Goal: Information Seeking & Learning: Learn about a topic

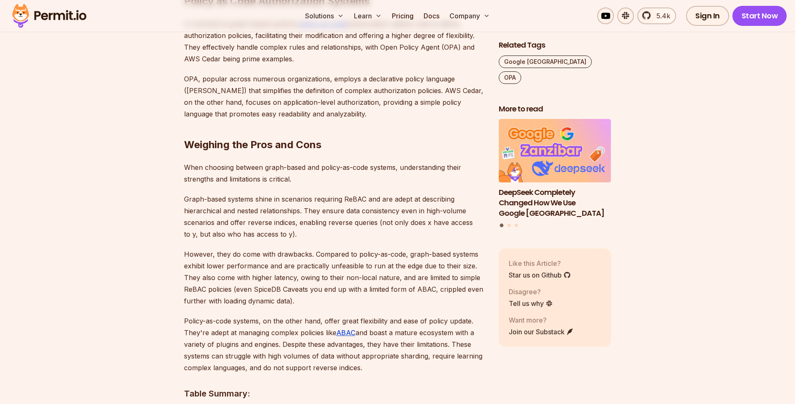
scroll to position [1031, 0]
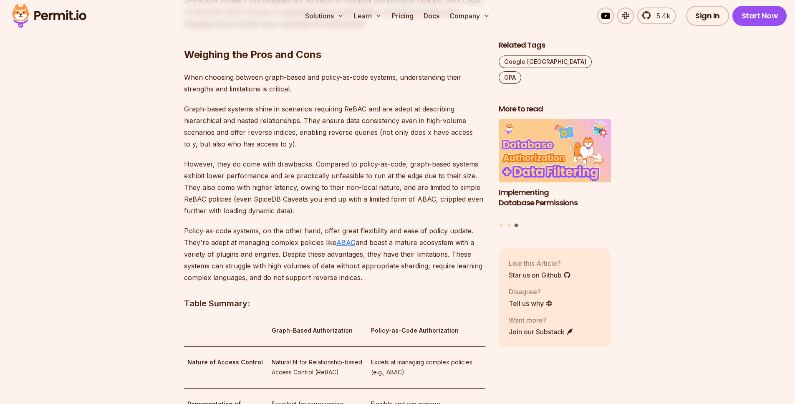
click at [350, 238] on u "ABAC" at bounding box center [345, 242] width 19 height 8
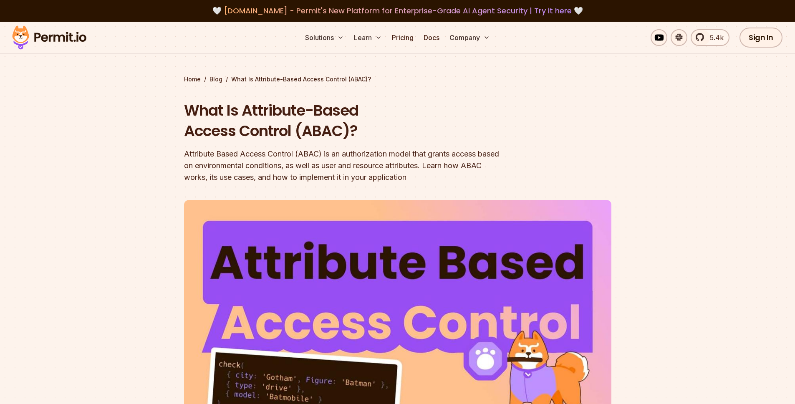
drag, startPoint x: 121, startPoint y: 250, endPoint x: 114, endPoint y: 266, distance: 17.8
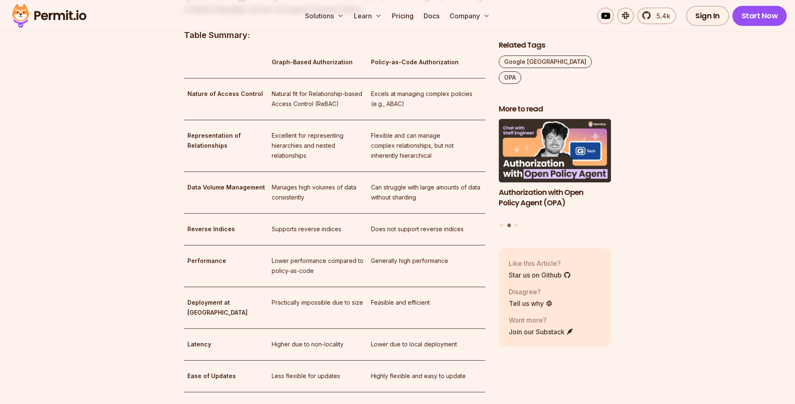
scroll to position [1237, 0]
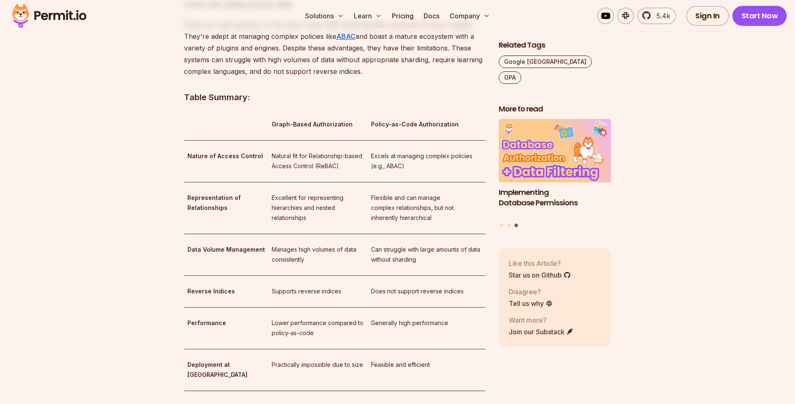
click at [393, 121] on strong "Policy-as-Code Authorization" at bounding box center [415, 124] width 88 height 7
copy p "Policy-as-Code Authorization"
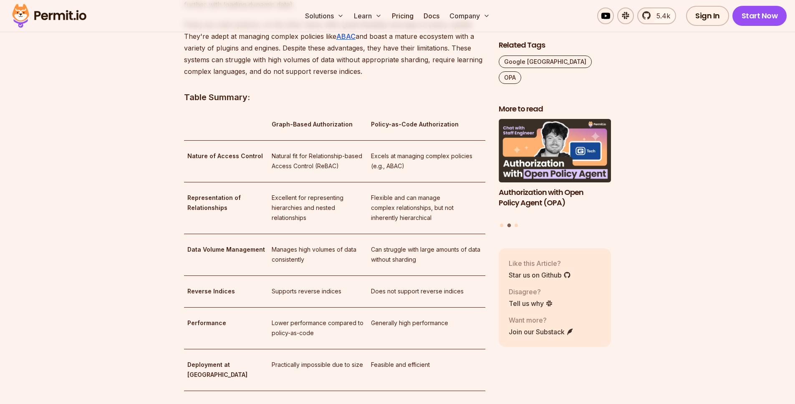
click at [305, 211] on td "Excellent for representing hierarchies and nested relationships" at bounding box center [318, 208] width 100 height 52
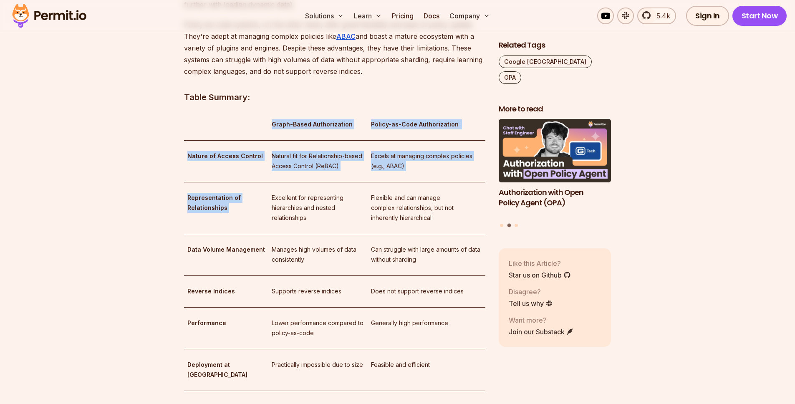
drag, startPoint x: 254, startPoint y: 114, endPoint x: 331, endPoint y: 213, distance: 125.6
click at [327, 199] on tbody "Graph-Based Authorization Policy-as-Code Authorization Nature of Access Control…" at bounding box center [334, 318] width 301 height 419
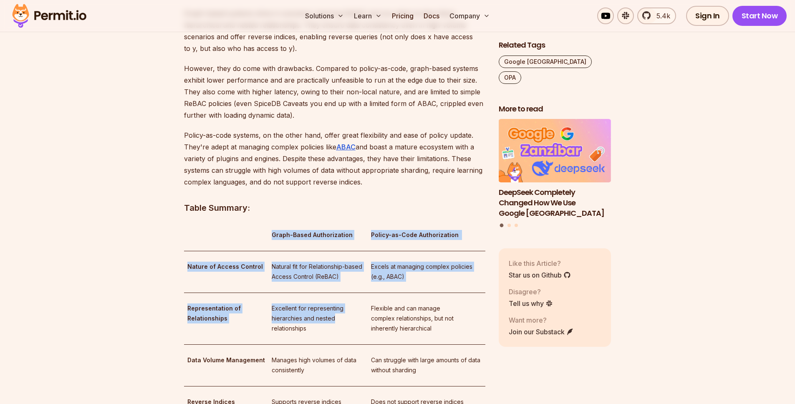
scroll to position [1159, 0]
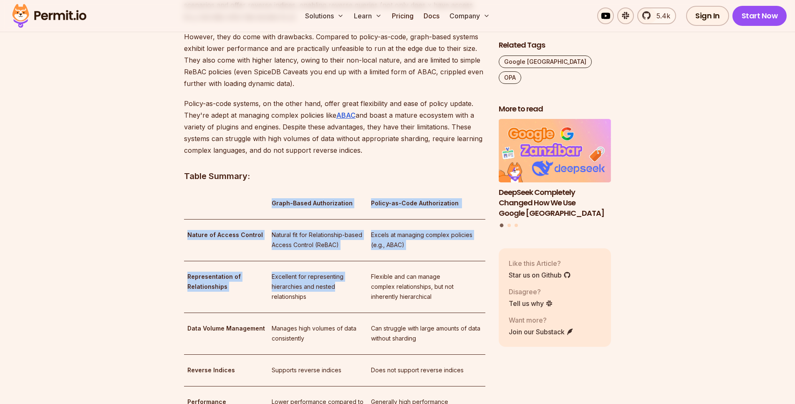
click at [340, 234] on p "Natural fit for Relationship-based Access Control (ReBAC)" at bounding box center [318, 240] width 93 height 20
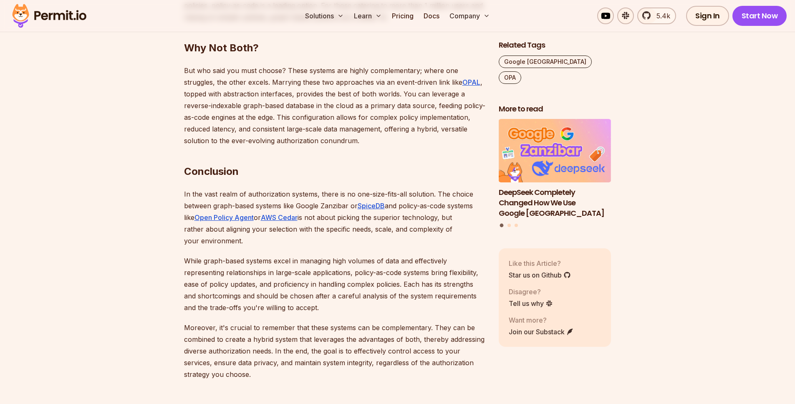
scroll to position [1849, 0]
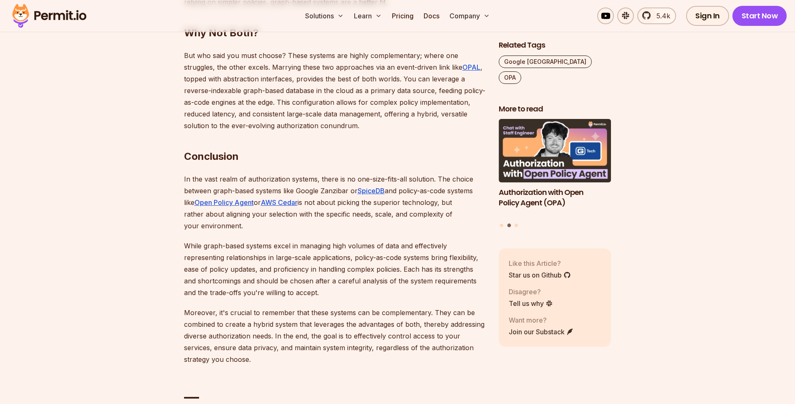
click at [279, 205] on p "In the vast realm of authorization systems, there is no one-size-fits-all solut…" at bounding box center [334, 202] width 301 height 58
drag, startPoint x: 241, startPoint y: 202, endPoint x: 210, endPoint y: 196, distance: 31.0
click at [212, 196] on p "In the vast realm of authorization systems, there is no one-size-fits-all solut…" at bounding box center [334, 202] width 301 height 58
click at [282, 208] on p "In the vast realm of authorization systems, there is no one-size-fits-all solut…" at bounding box center [334, 202] width 301 height 58
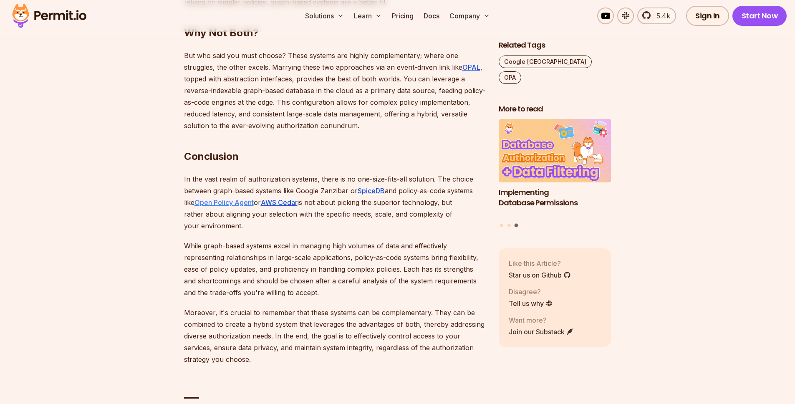
click at [254, 198] on link "Open Policy Agent" at bounding box center [223, 202] width 59 height 8
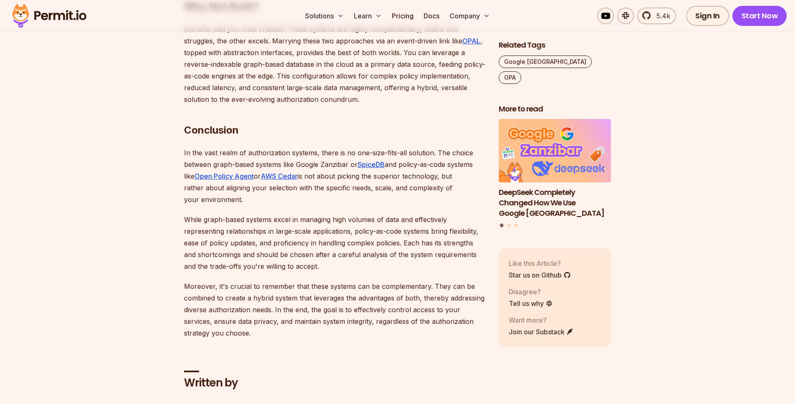
scroll to position [1913, 0]
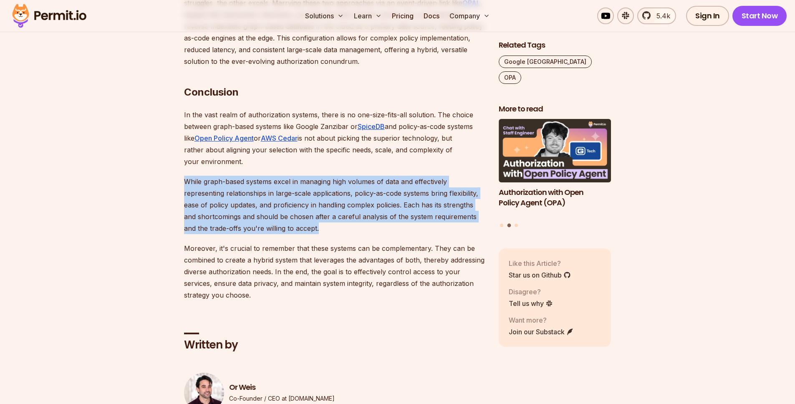
drag, startPoint x: 306, startPoint y: 203, endPoint x: 172, endPoint y: 152, distance: 143.1
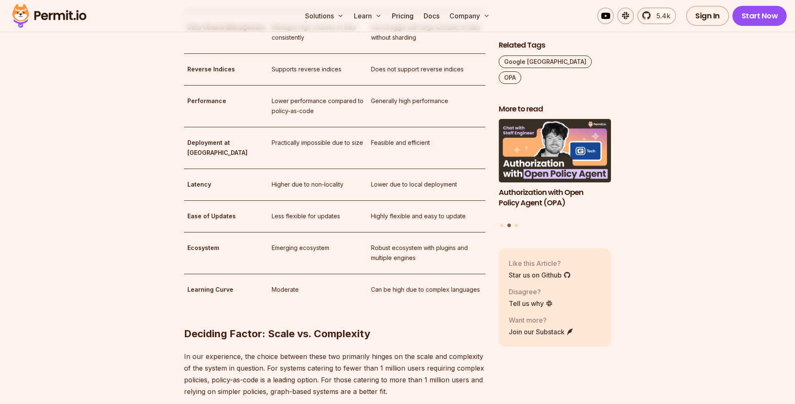
scroll to position [1424, 0]
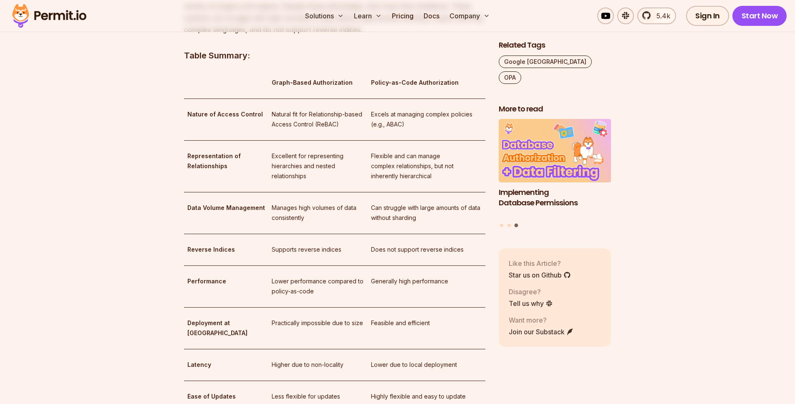
scroll to position [1274, 0]
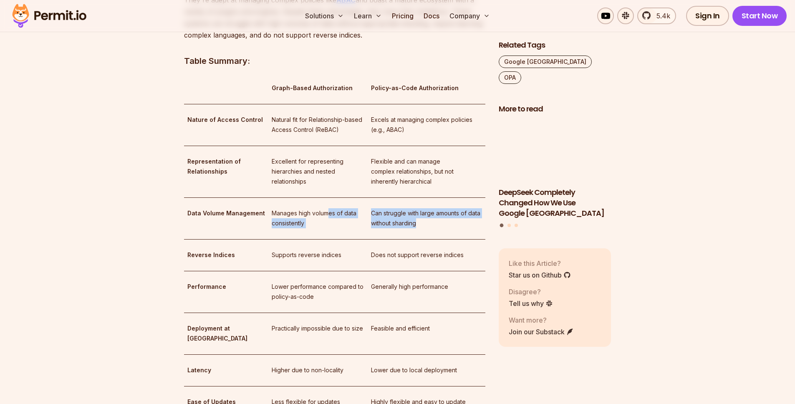
drag, startPoint x: 412, startPoint y: 212, endPoint x: 311, endPoint y: 202, distance: 101.5
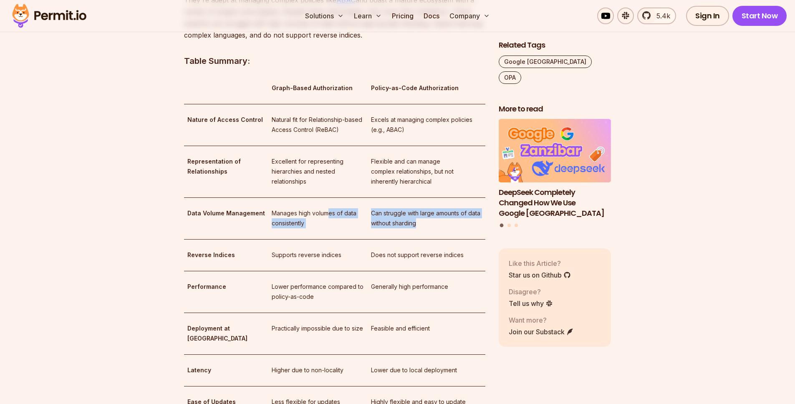
click at [314, 202] on tr "Data Volume Management Manages high volumes of data consistently Can struggle w…" at bounding box center [334, 218] width 301 height 42
click at [311, 208] on p "Manages high volumes of data consistently" at bounding box center [318, 218] width 93 height 20
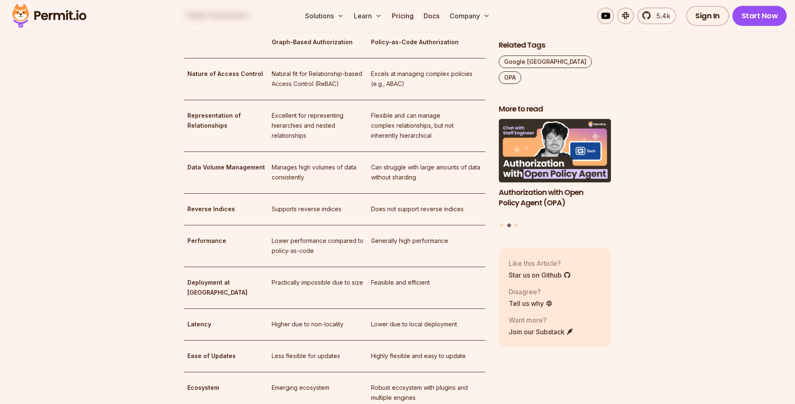
scroll to position [1343, 0]
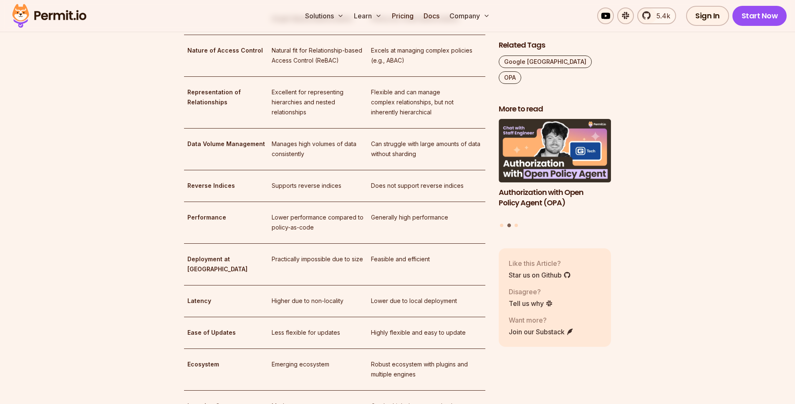
click at [335, 228] on td "Lower performance compared to policy-as-code" at bounding box center [318, 223] width 100 height 42
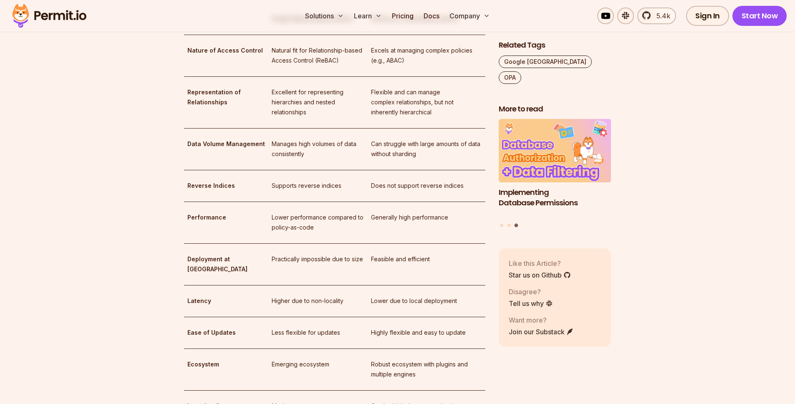
click at [392, 254] on p "Feasible and efficient" at bounding box center [426, 259] width 111 height 10
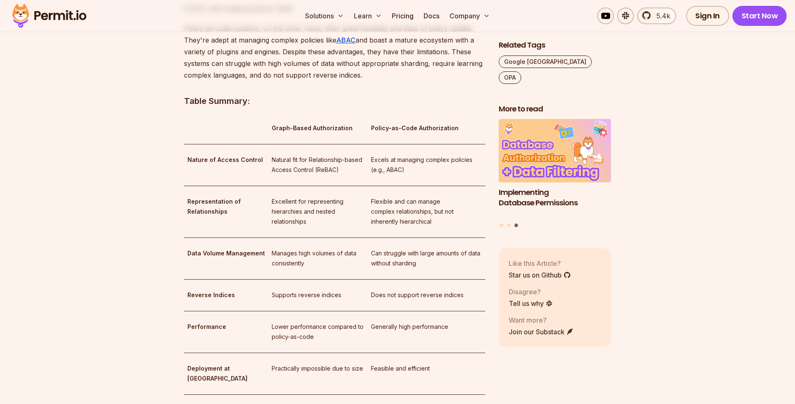
scroll to position [1195, 0]
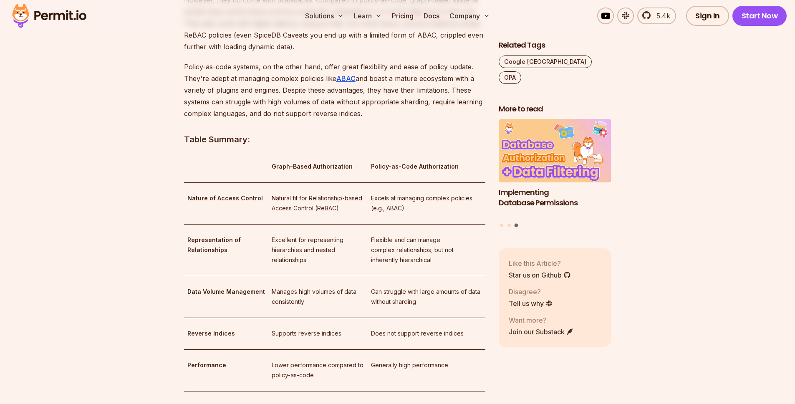
drag, startPoint x: 194, startPoint y: 136, endPoint x: 190, endPoint y: 128, distance: 9.3
click at [194, 135] on div "Introduction In today's data-driven world, managing access control and authoriz…" at bounding box center [334, 179] width 301 height 1677
click at [192, 151] on td at bounding box center [226, 167] width 84 height 32
drag, startPoint x: 184, startPoint y: 152, endPoint x: 228, endPoint y: 163, distance: 45.1
click at [228, 163] on td at bounding box center [226, 167] width 84 height 32
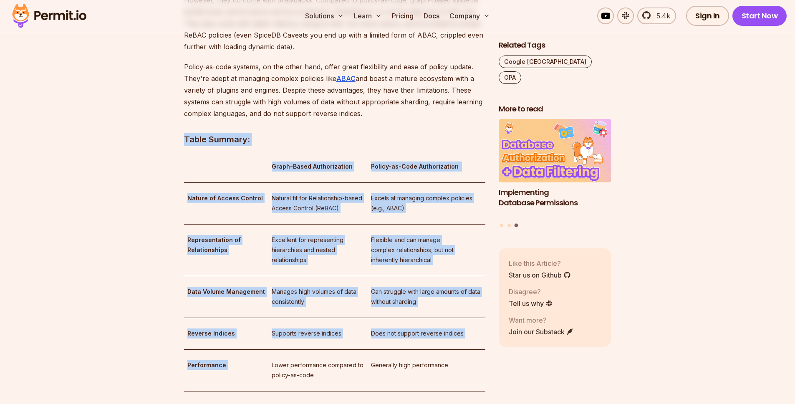
drag, startPoint x: 183, startPoint y: 126, endPoint x: 3, endPoint y: 255, distance: 222.2
click at [334, 343] on section "Table of Contents Introduction In today's data-driven world, managing access co…" at bounding box center [397, 244] width 795 height 1893
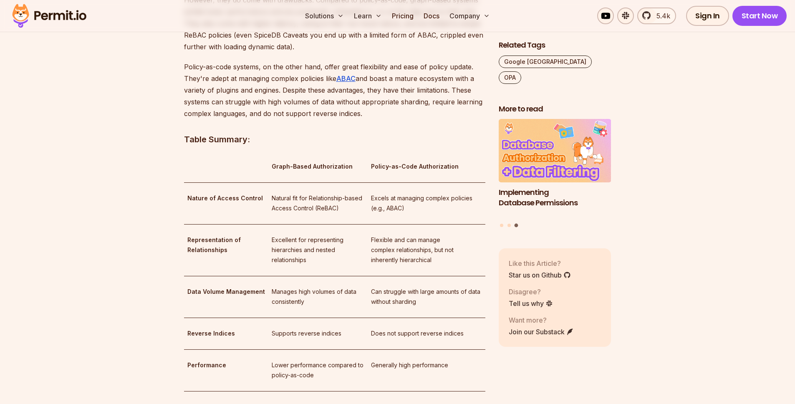
click at [430, 66] on p "Policy-as-code systems, on the other hand, offer great flexibility and ease of …" at bounding box center [334, 90] width 301 height 58
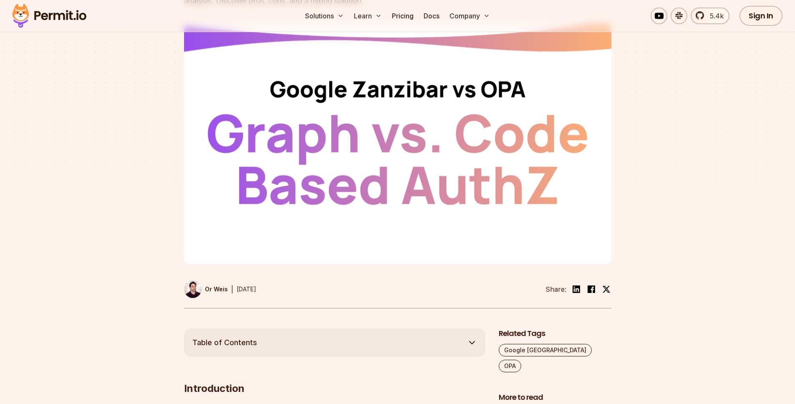
scroll to position [166, 0]
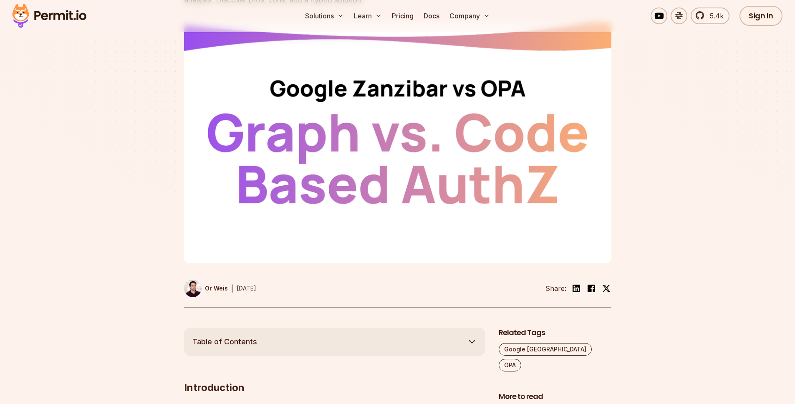
click at [214, 167] on img at bounding box center [397, 143] width 427 height 240
drag, startPoint x: 479, startPoint y: 89, endPoint x: 485, endPoint y: 90, distance: 5.5
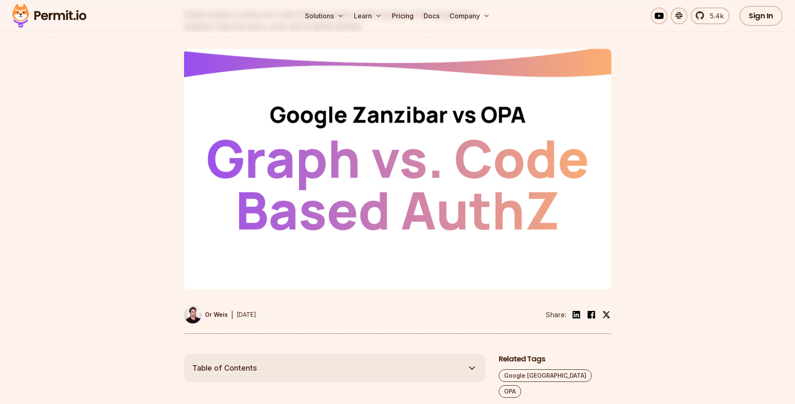
scroll to position [121, 0]
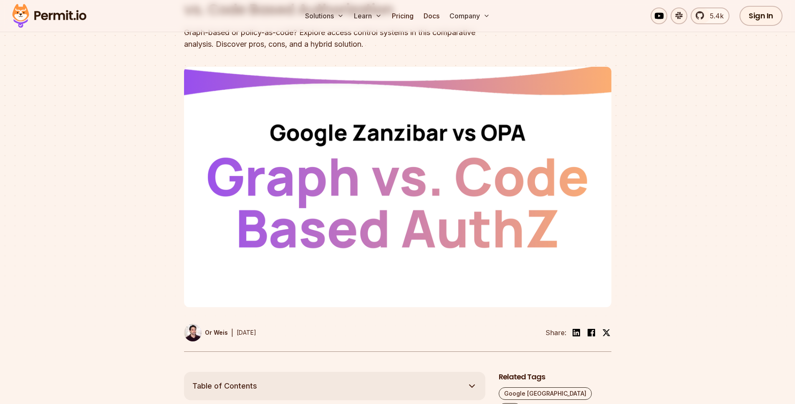
drag, startPoint x: 361, startPoint y: 137, endPoint x: 646, endPoint y: 0, distance: 316.6
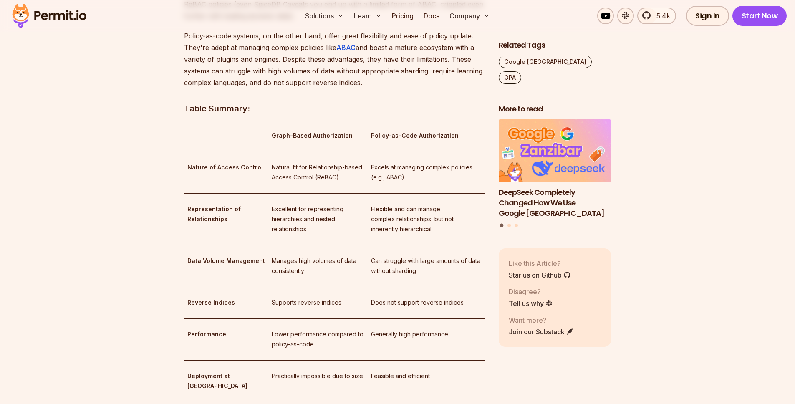
scroll to position [1175, 0]
